Goal: Task Accomplishment & Management: Manage account settings

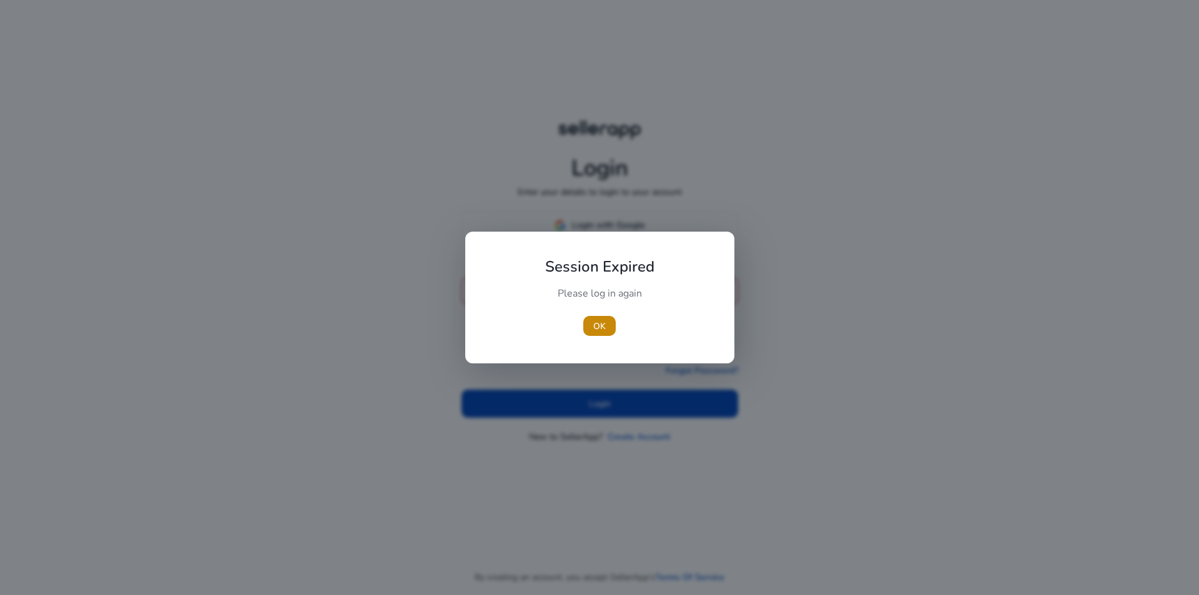
click at [621, 227] on div at bounding box center [599, 297] width 1199 height 595
click at [608, 327] on span "button" at bounding box center [599, 326] width 32 height 30
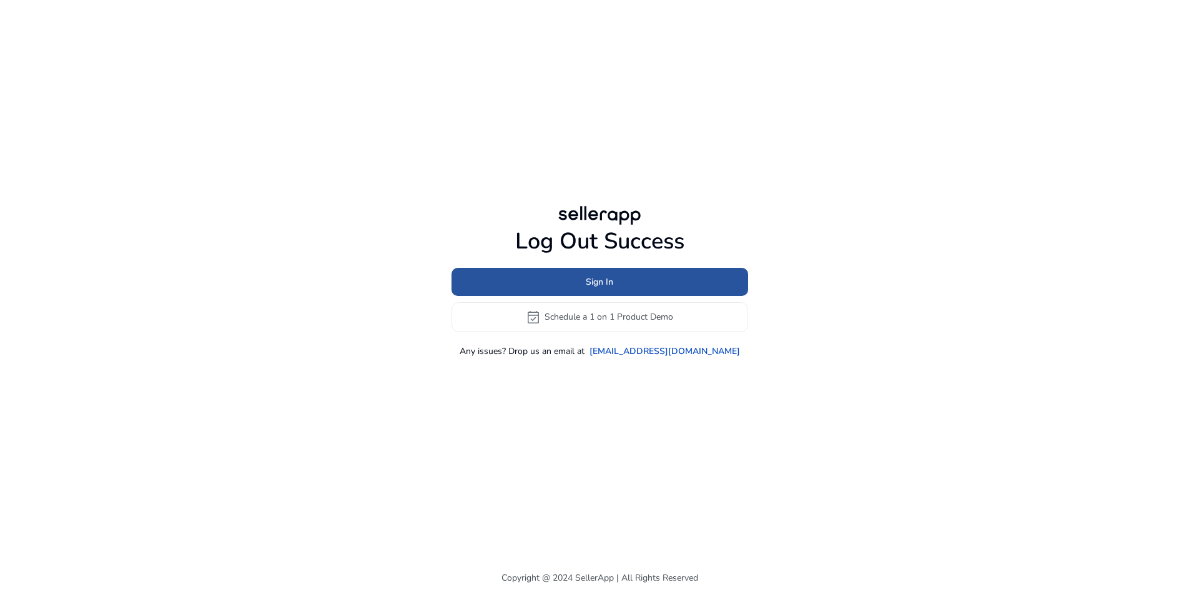
click at [604, 275] on span "Sign In" at bounding box center [599, 281] width 27 height 13
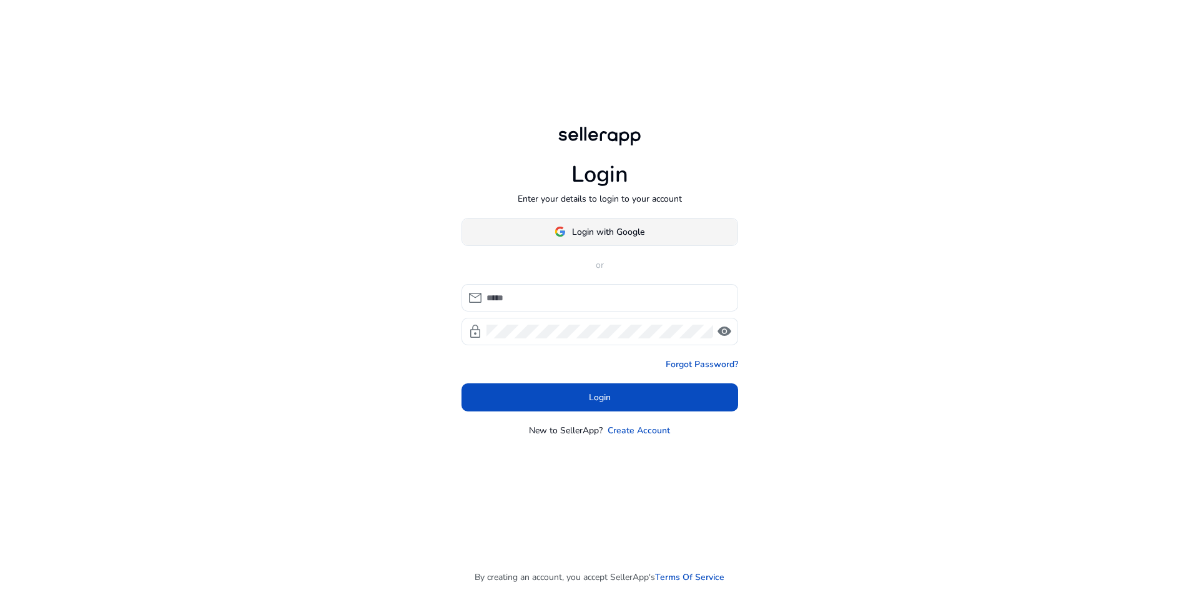
click at [604, 236] on span "Login with Google" at bounding box center [608, 231] width 72 height 13
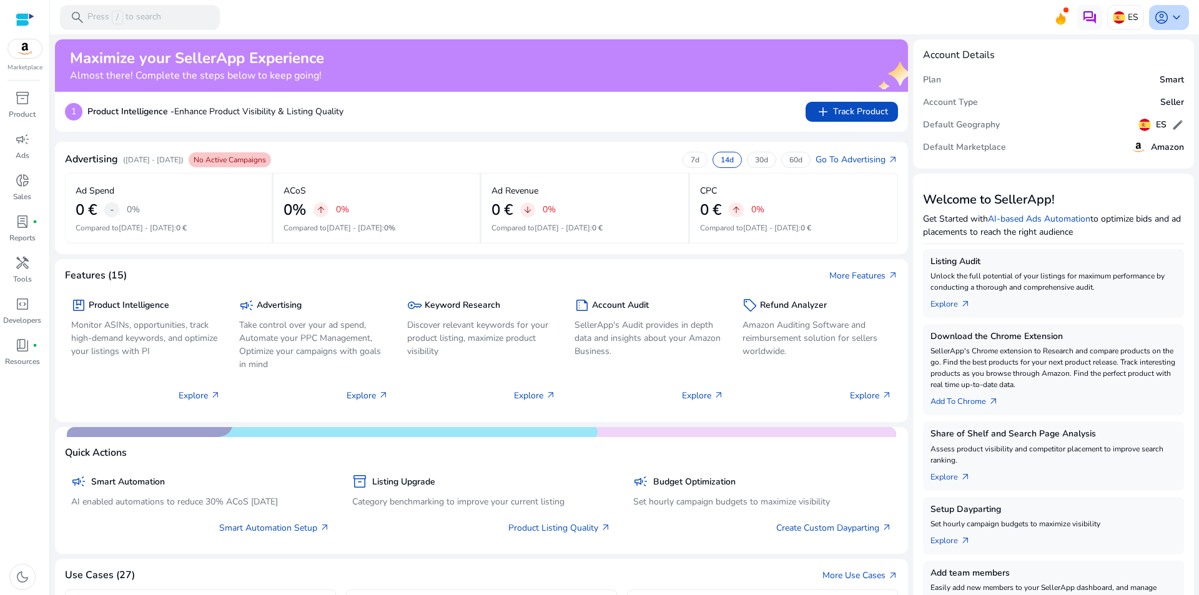
click at [1170, 15] on span "keyboard_arrow_down" at bounding box center [1176, 17] width 15 height 15
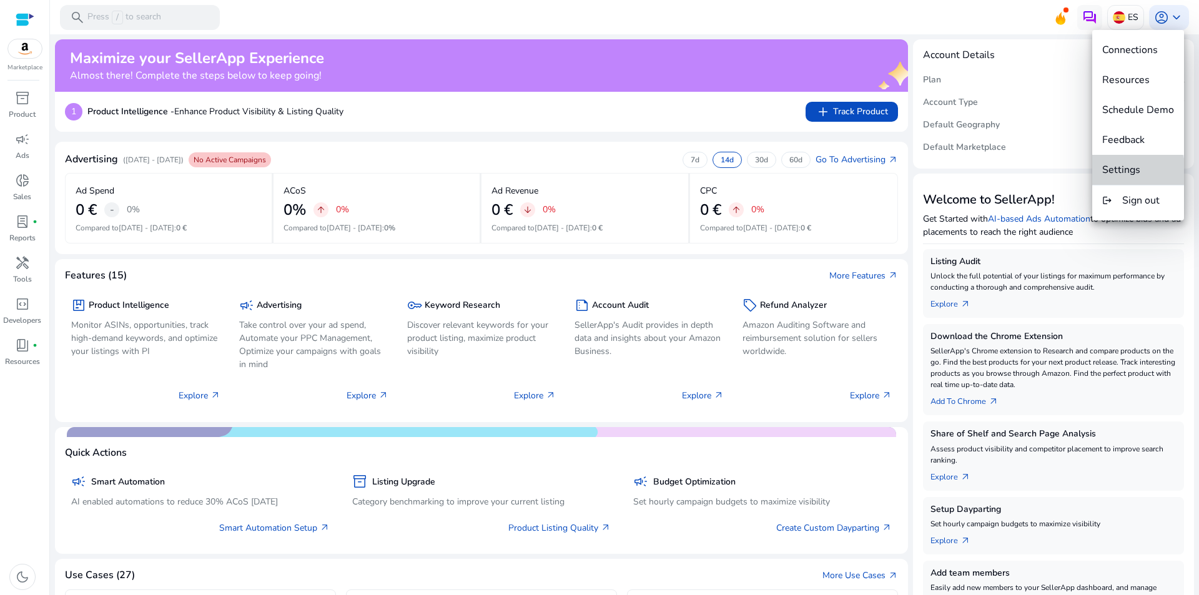
click at [1127, 172] on span "Settings" at bounding box center [1121, 170] width 38 height 14
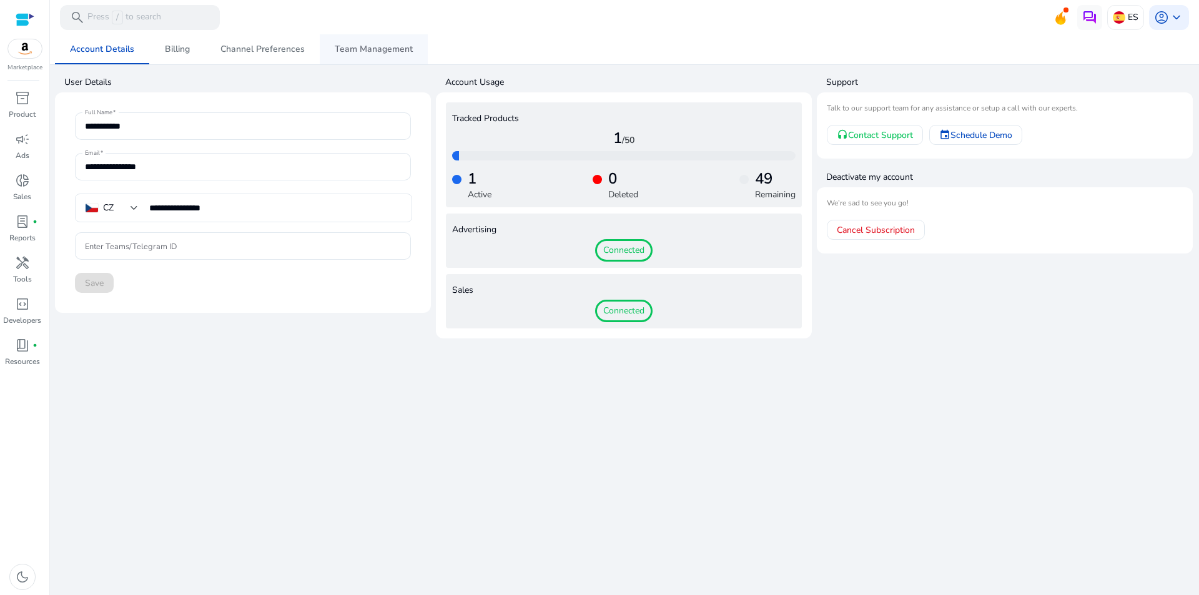
click at [378, 52] on span "Team Management" at bounding box center [374, 49] width 78 height 9
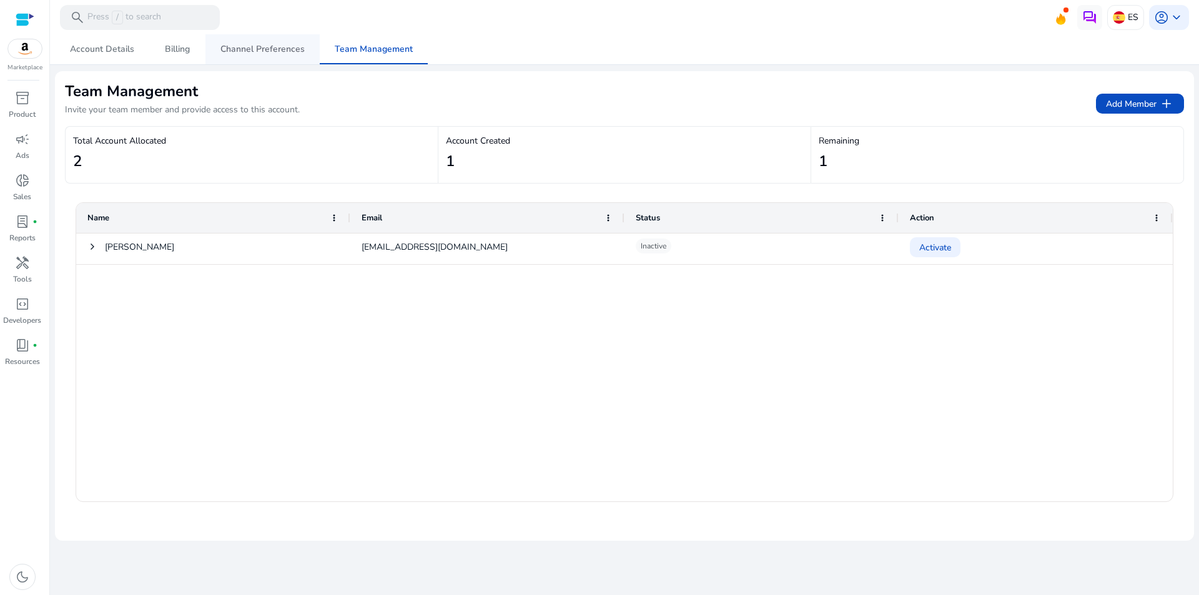
click at [258, 45] on span "Channel Preferences" at bounding box center [262, 49] width 84 height 9
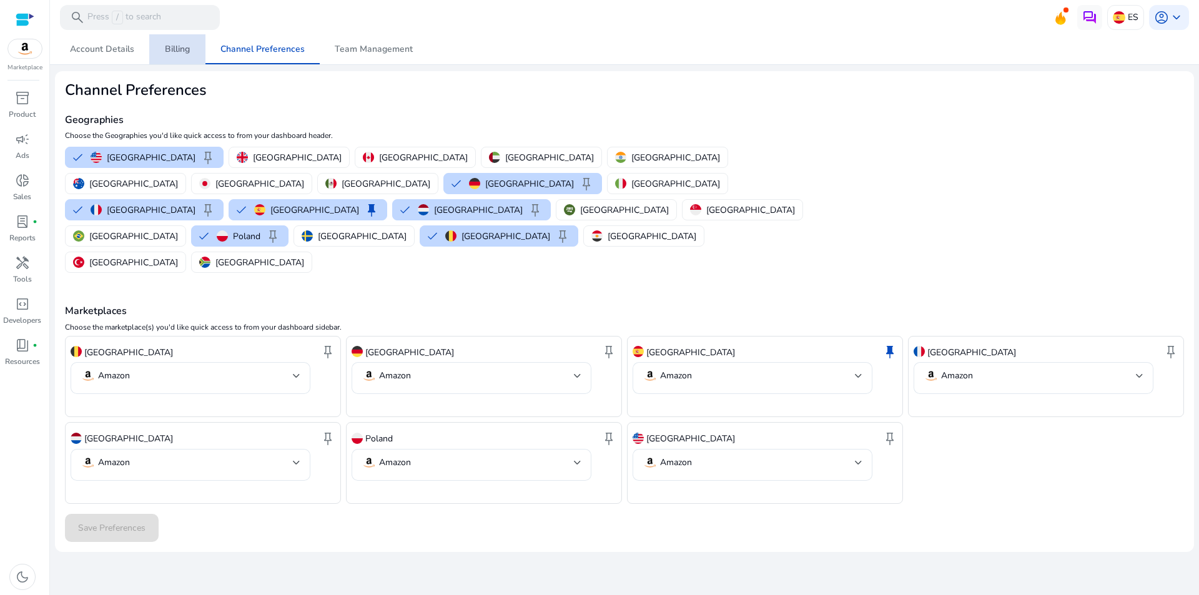
click at [174, 52] on span "Billing" at bounding box center [177, 49] width 25 height 9
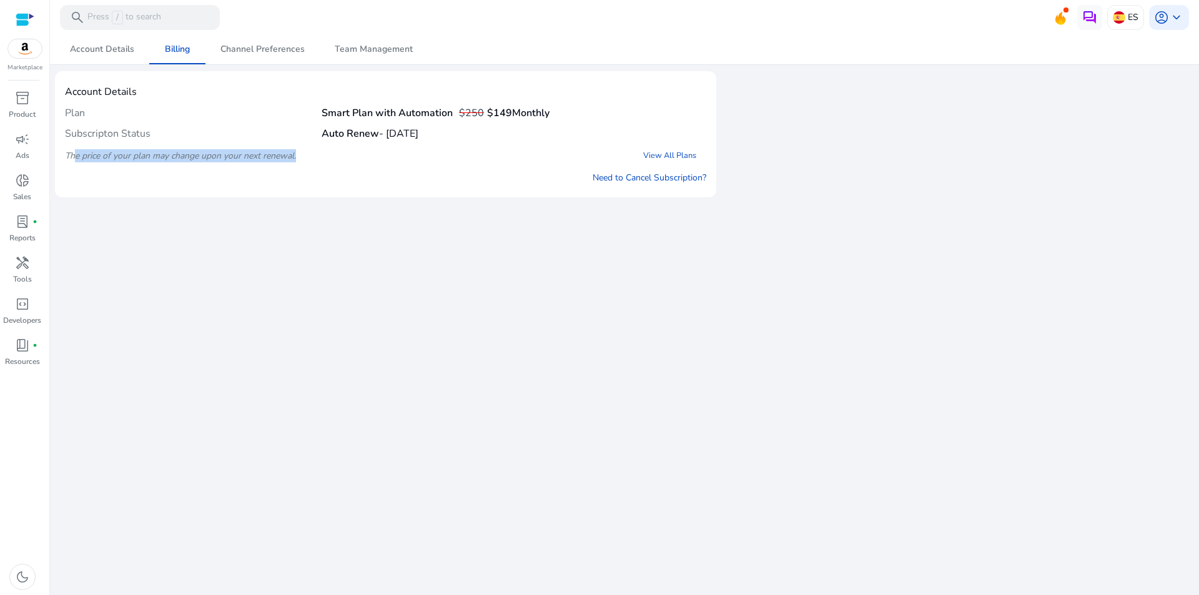
drag, startPoint x: 74, startPoint y: 152, endPoint x: 328, endPoint y: 154, distance: 254.7
click at [328, 152] on div "The price of your plan may change upon your next renewal. View All Plans" at bounding box center [385, 155] width 641 height 22
click at [338, 154] on div "The price of your plan may change upon your next renewal. View All Plans" at bounding box center [385, 155] width 641 height 22
click at [669, 178] on link "Need to Cancel Subscription?" at bounding box center [650, 177] width 114 height 13
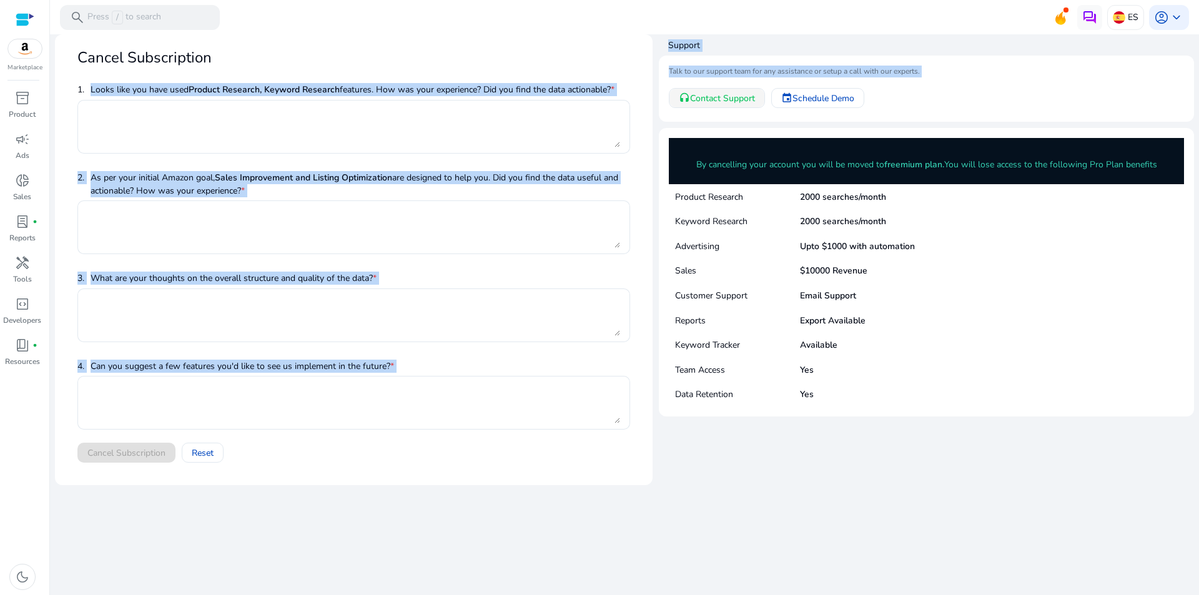
drag, startPoint x: 90, startPoint y: 91, endPoint x: 670, endPoint y: 86, distance: 580.0
click at [670, 86] on div "Cancel Subscription 1. Looks like you have used Product Research, Keyword Resea…" at bounding box center [624, 259] width 1139 height 451
drag, startPoint x: 636, startPoint y: 86, endPoint x: 615, endPoint y: 96, distance: 23.5
click at [636, 85] on mat-card-content "1. Looks like you have used Product Research, Keyword Research features. How wa…" at bounding box center [353, 276] width 573 height 394
click at [127, 89] on p "Looks like you have used Product Research, Keyword Research features. How was y…" at bounding box center [353, 89] width 524 height 13
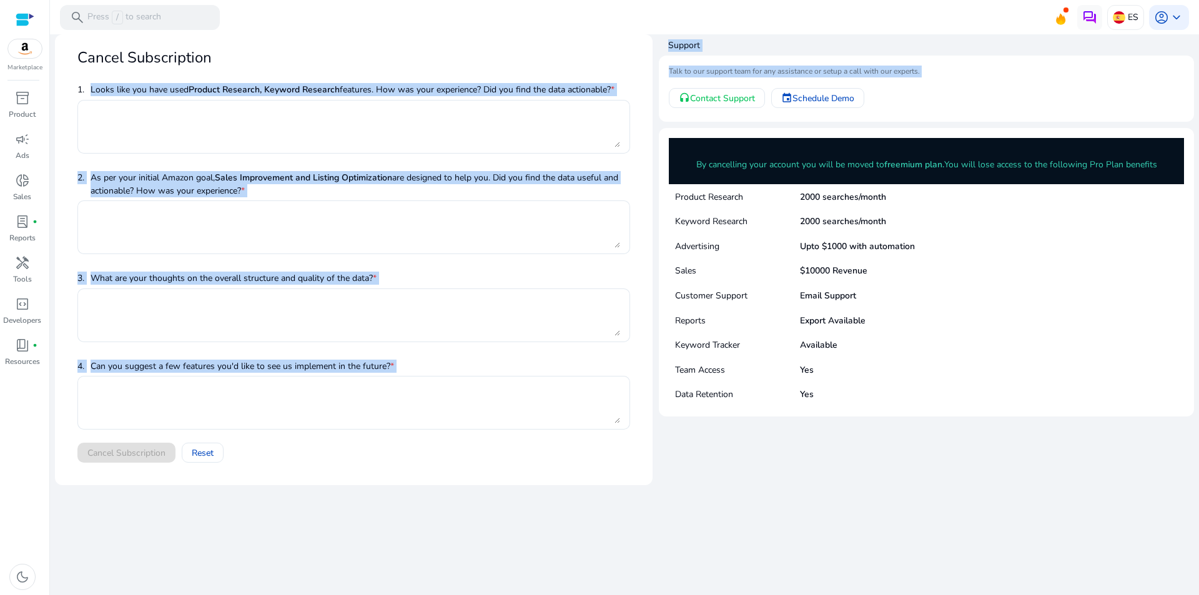
click at [90, 86] on span "1. Looks like you have used Product Research, Keyword Research features. How wa…" at bounding box center [353, 89] width 553 height 21
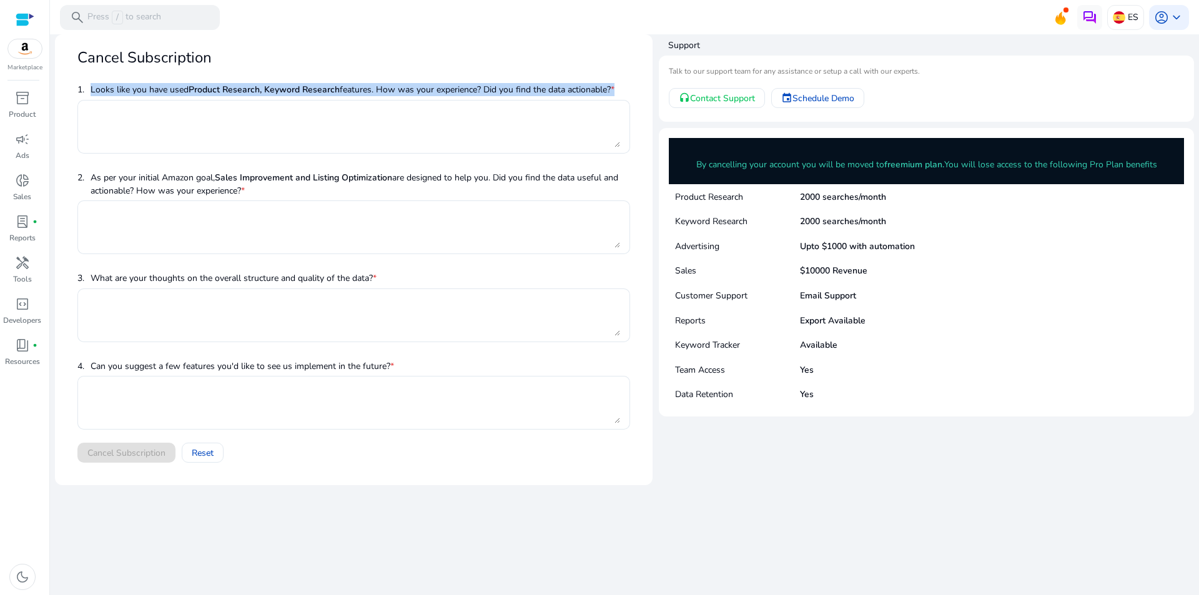
drag, startPoint x: 88, startPoint y: 91, endPoint x: 624, endPoint y: 91, distance: 535.7
click at [621, 84] on span "1. Looks like you have used Product Research, Keyword Research features. How wa…" at bounding box center [353, 89] width 553 height 21
click at [612, 66] on div at bounding box center [612, 66] width 0 height 0
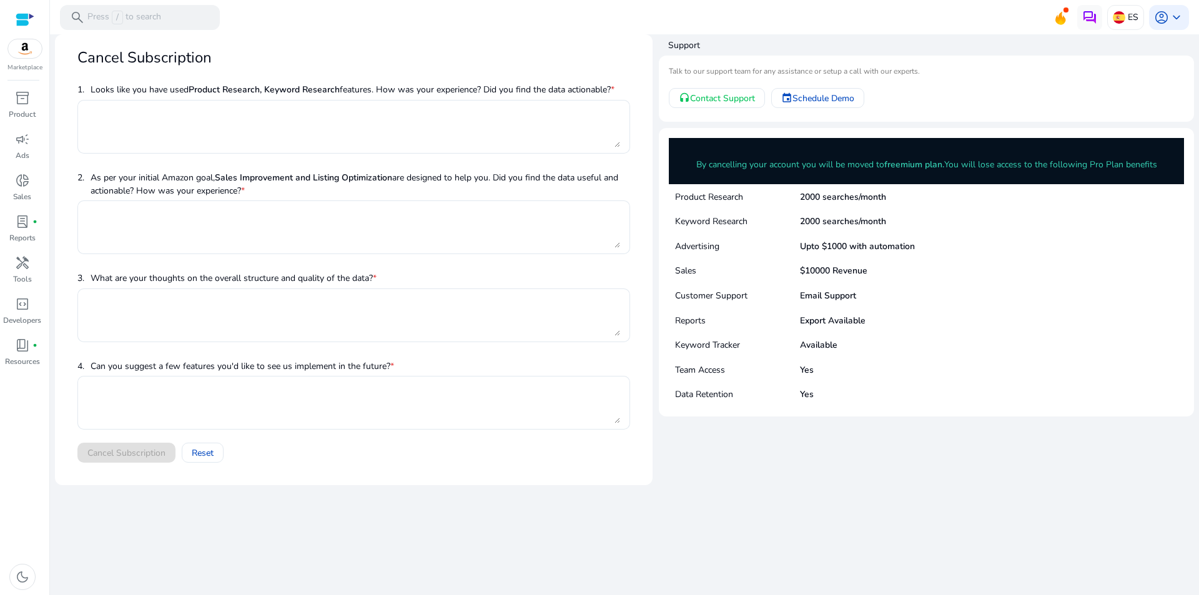
click at [516, 56] on mat-card-header "Cancel Subscription" at bounding box center [353, 63] width 573 height 32
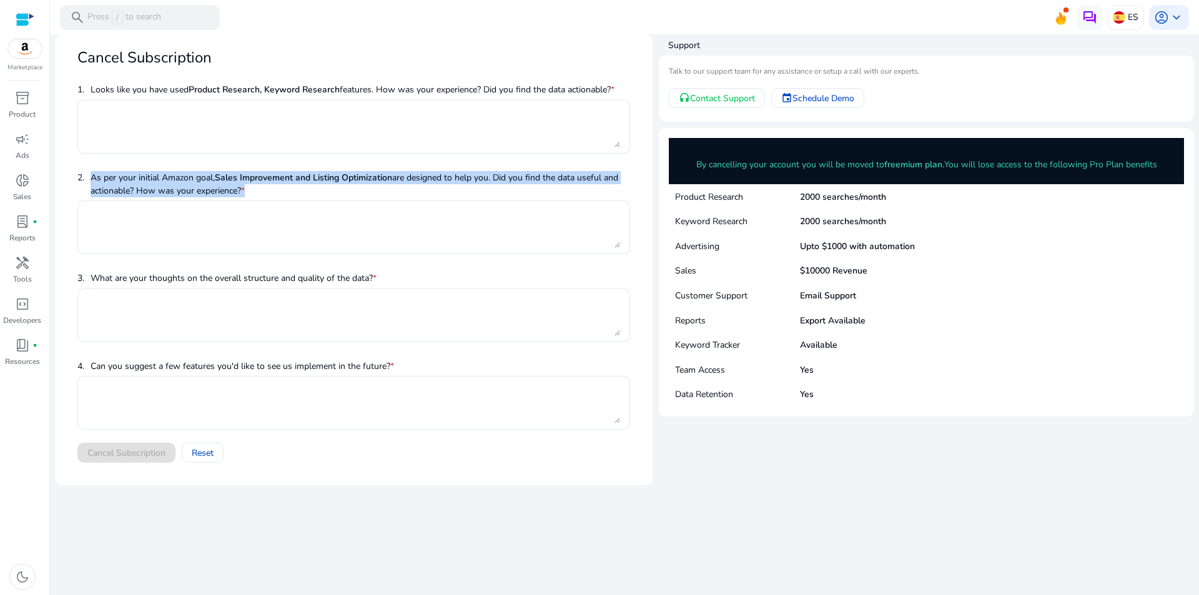
drag, startPoint x: 89, startPoint y: 176, endPoint x: 253, endPoint y: 193, distance: 165.1
click at [253, 193] on span "2. As per your initial Amazon goal, Sales Improvement and Listing Optimization …" at bounding box center [353, 184] width 553 height 34
click at [245, 197] on div at bounding box center [245, 197] width 0 height 0
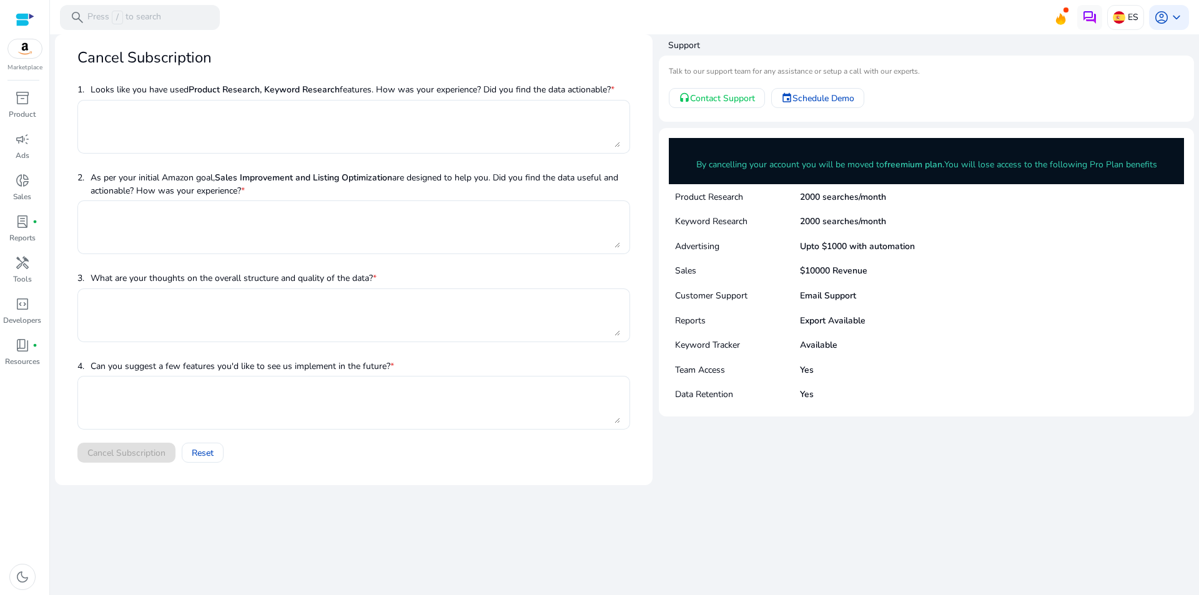
click at [59, 304] on mat-card "Cancel Subscription 1. Looks like you have used Product Research, Keyword Resea…" at bounding box center [354, 259] width 598 height 451
drag, startPoint x: 91, startPoint y: 277, endPoint x: 396, endPoint y: 275, distance: 305.3
click at [396, 275] on span "3. What are your thoughts on the overall structure and quality of the data? *" at bounding box center [353, 277] width 553 height 21
click at [388, 255] on div at bounding box center [388, 255] width 0 height 0
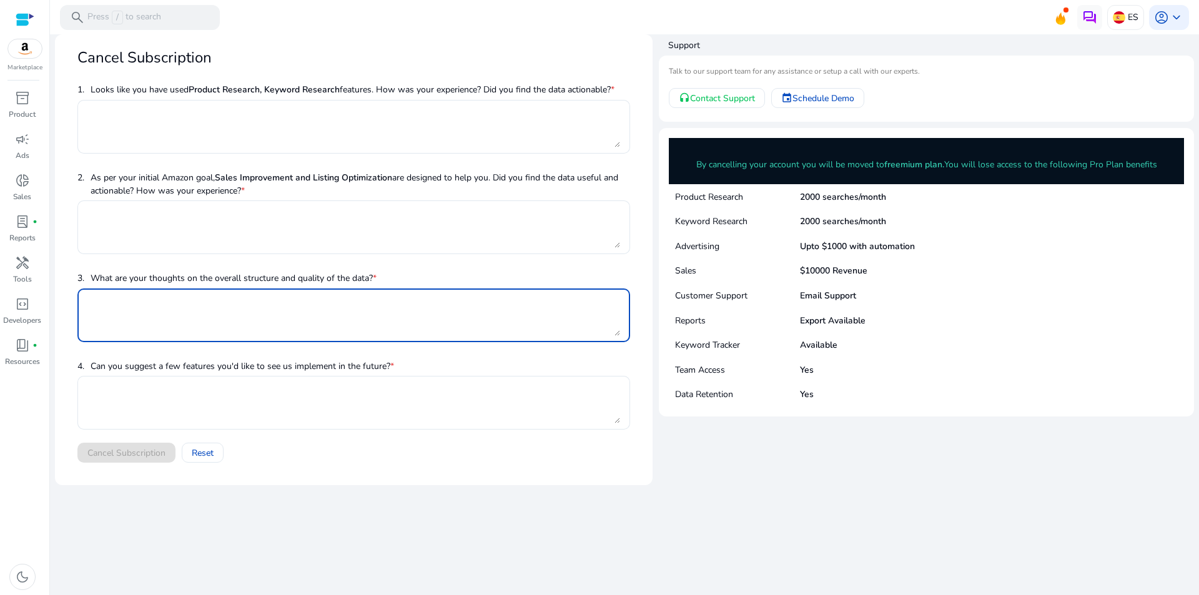
click at [469, 325] on textarea at bounding box center [353, 315] width 533 height 41
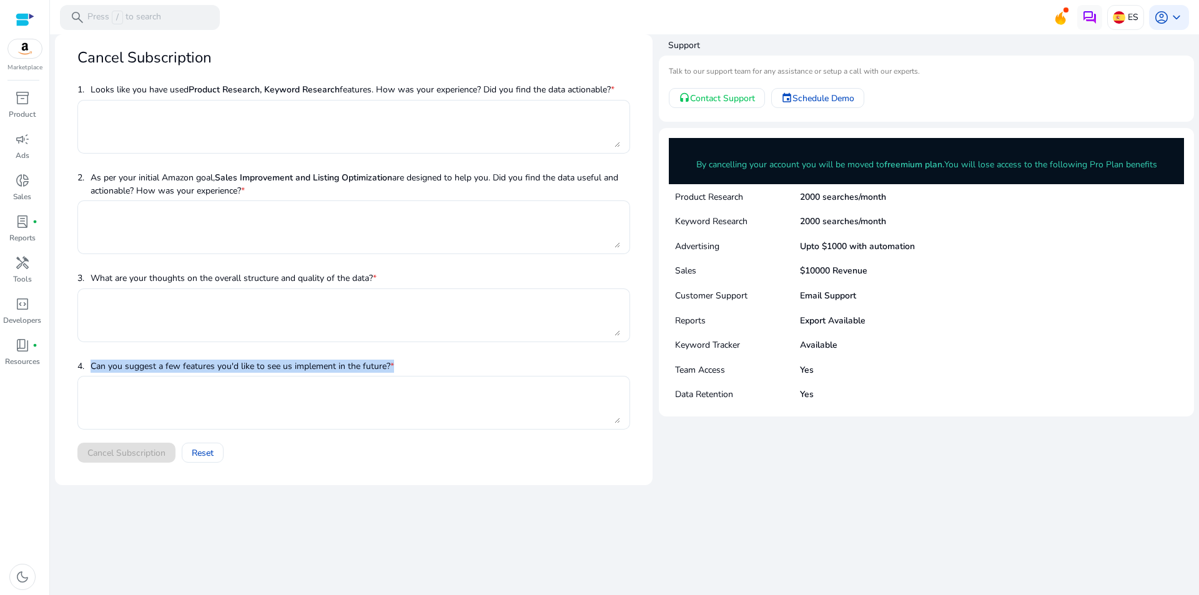
drag, startPoint x: 90, startPoint y: 365, endPoint x: 396, endPoint y: 369, distance: 306.0
click at [396, 369] on span "4. Can you suggest a few features you'd like to see us implement in the future?…" at bounding box center [353, 365] width 553 height 21
click at [388, 373] on div at bounding box center [388, 373] width 0 height 0
click at [56, 243] on mat-card "Cancel Subscription 1. Looks like you have used Product Research, Keyword Resea…" at bounding box center [354, 259] width 598 height 451
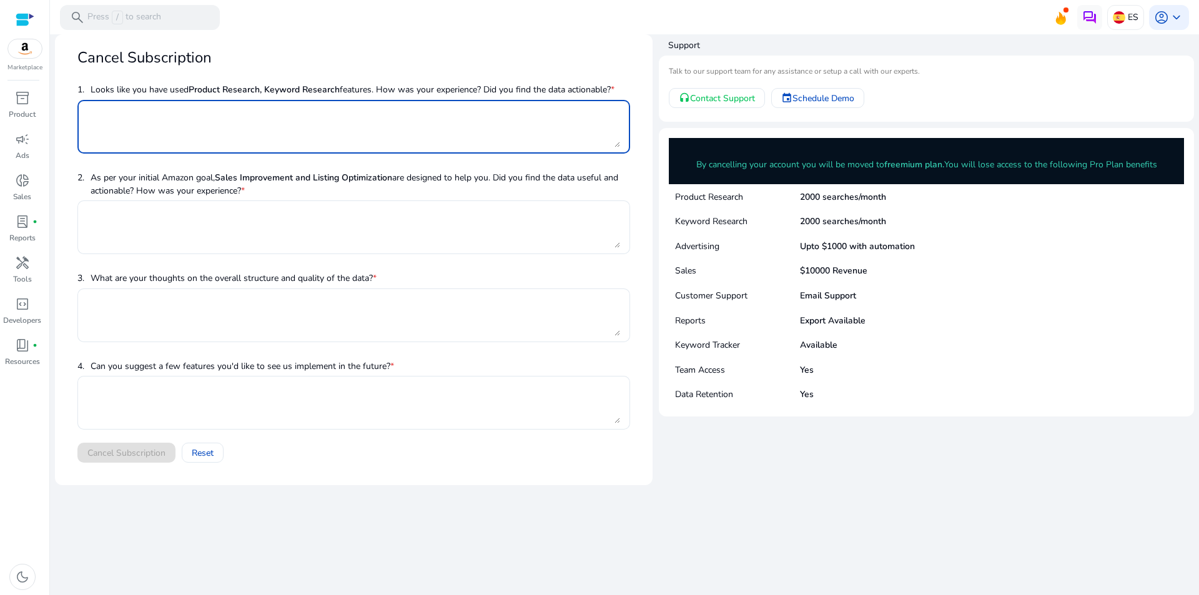
click at [145, 135] on textarea at bounding box center [353, 126] width 533 height 41
type textarea "***"
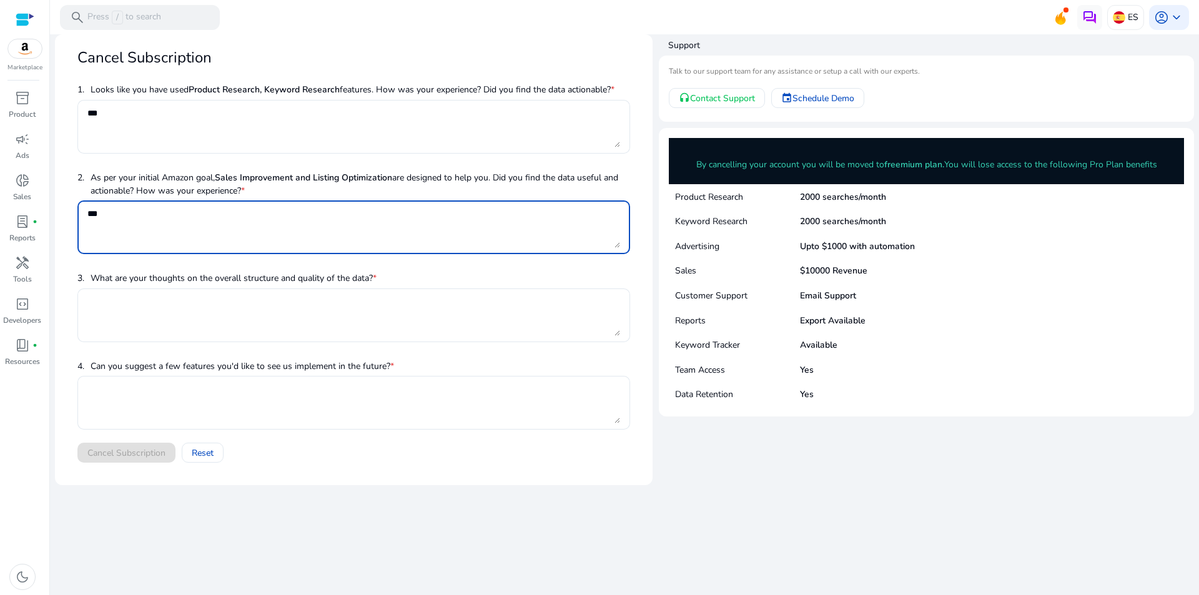
type textarea "***"
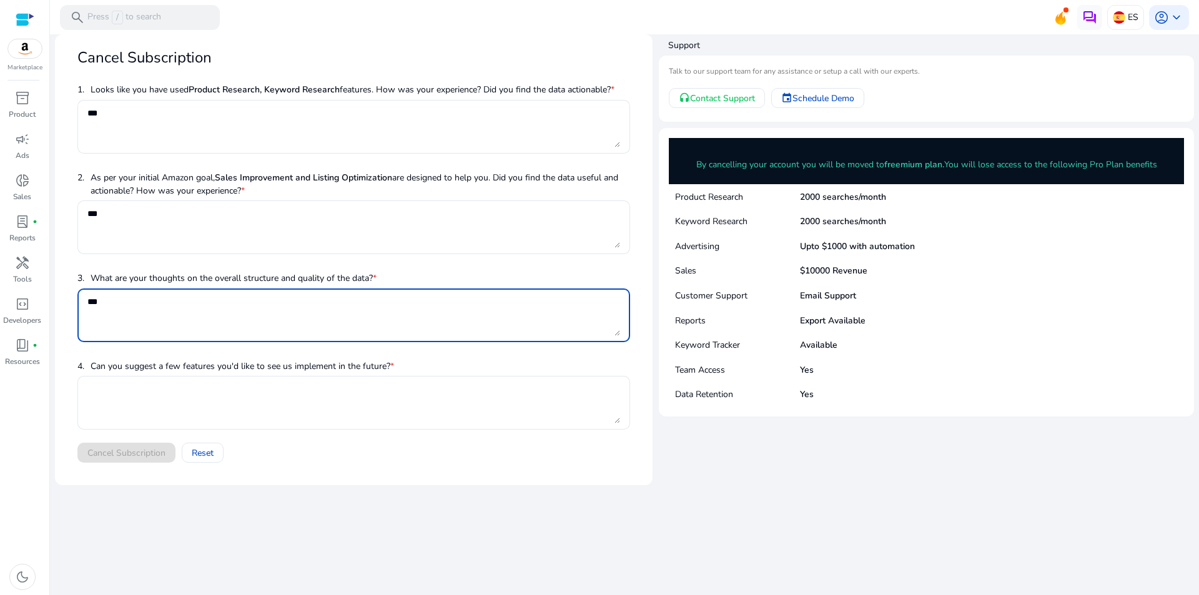
type textarea "***"
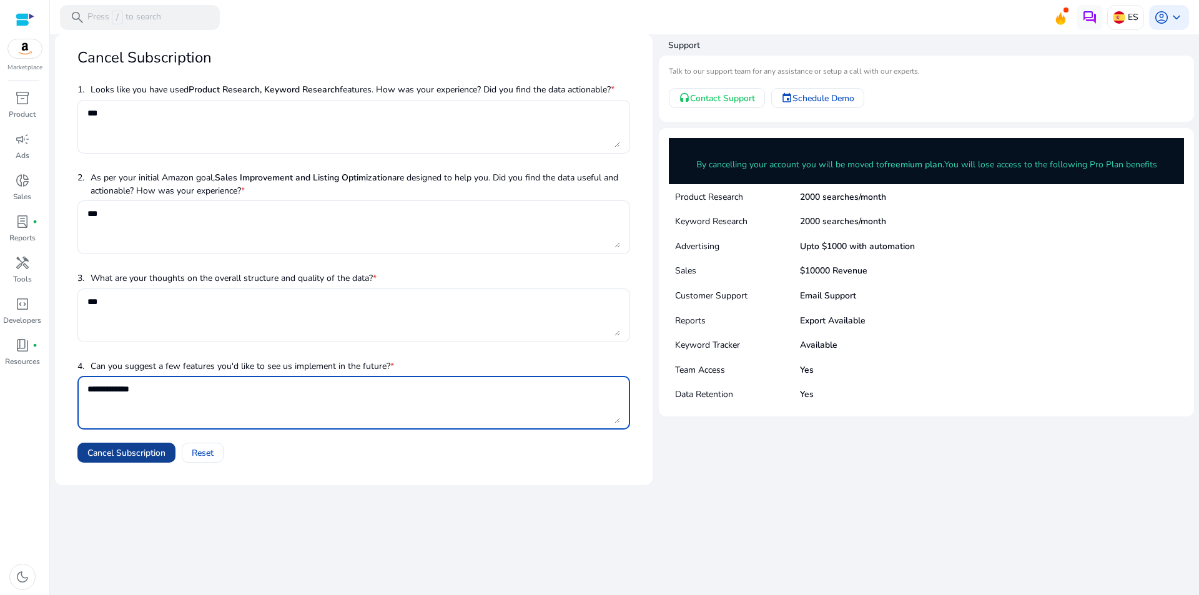
type textarea "**********"
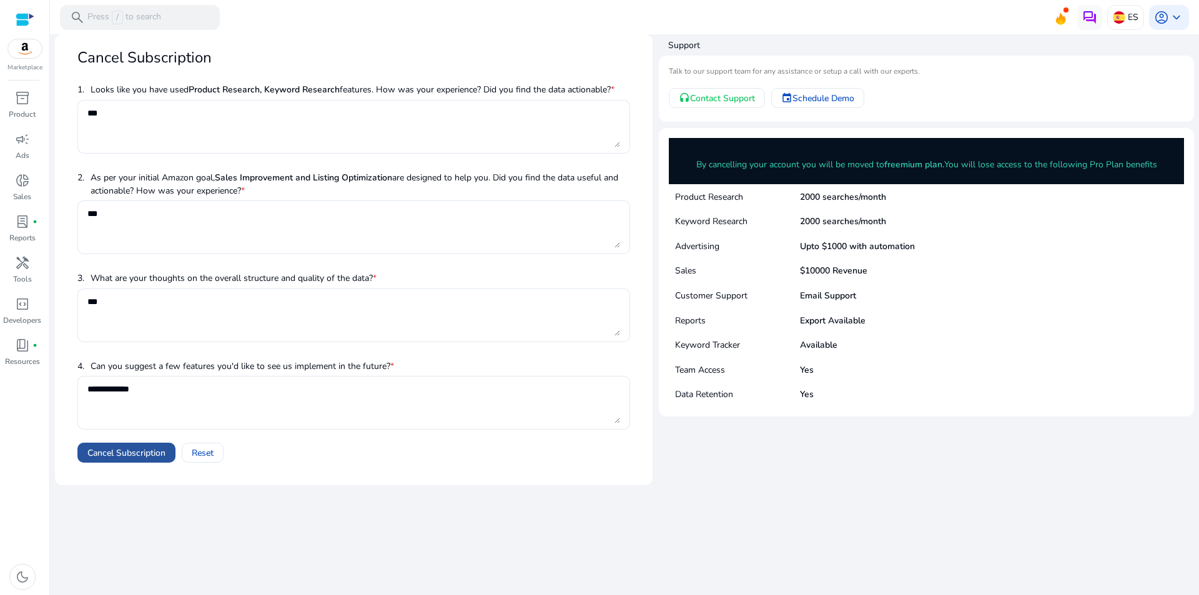
click at [131, 453] on span "Cancel Subscription" at bounding box center [126, 452] width 78 height 13
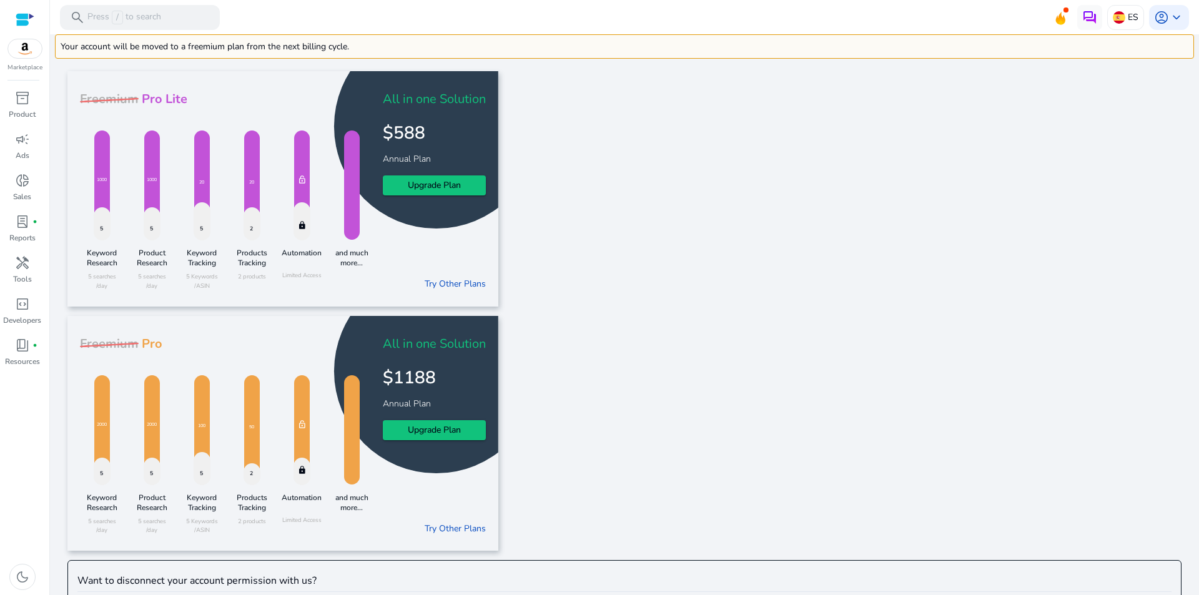
drag, startPoint x: 357, startPoint y: 42, endPoint x: 58, endPoint y: 47, distance: 299.1
click at [58, 47] on div "Your account will be moved to a freemium plan from the next billing cycle." at bounding box center [624, 46] width 1139 height 24
click at [50, 53] on div at bounding box center [50, 53] width 0 height 0
click at [595, 126] on app-try-paid-features-card "Freemium Pro Lite 5 1000 Keyword Research 5 searches /day 5 1000 Product Resear…" at bounding box center [624, 188] width 1114 height 235
drag, startPoint x: 385, startPoint y: 47, endPoint x: 50, endPoint y: 52, distance: 335.3
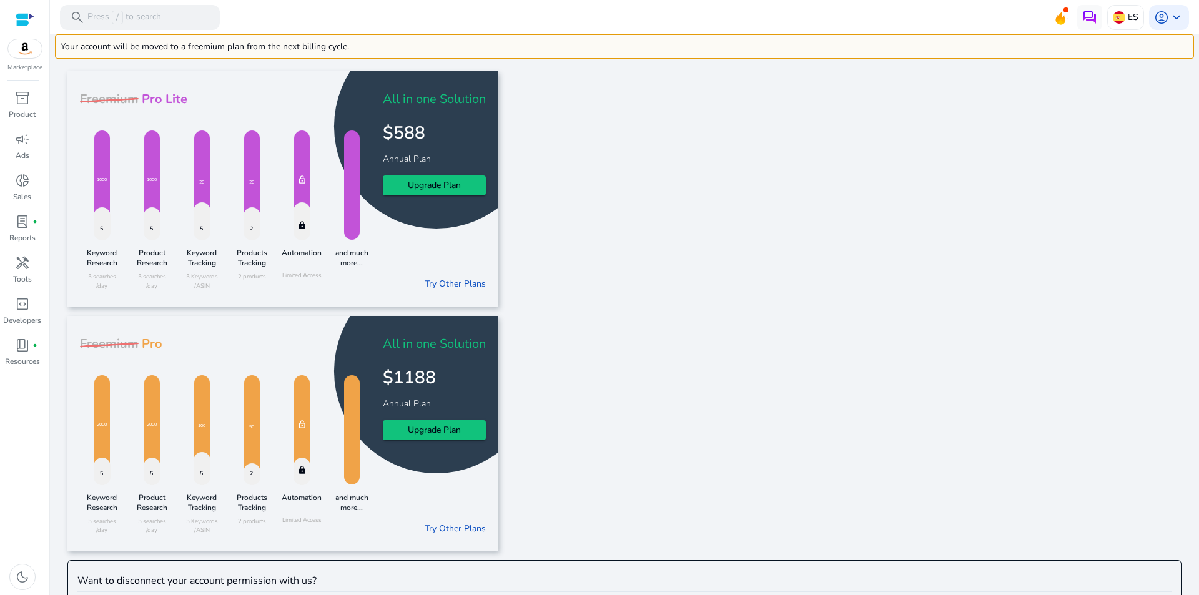
click at [50, 52] on mat-sidenav-content "search Press / to search ES account_circle keyboard_arrow_down We are getting t…" at bounding box center [624, 297] width 1149 height 595
click at [42, 53] on div at bounding box center [42, 53] width 0 height 0
click at [632, 184] on app-try-paid-features-card "Freemium Pro Lite 5 1000 Keyword Research 5 searches /day 5 1000 Product Resear…" at bounding box center [624, 188] width 1114 height 235
